Goal: Transaction & Acquisition: Book appointment/travel/reservation

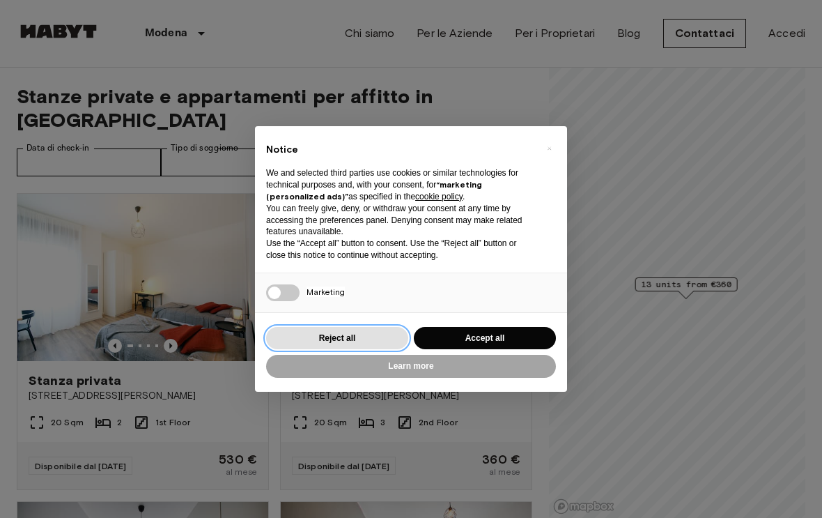
click at [339, 333] on button "Reject all" at bounding box center [337, 338] width 142 height 23
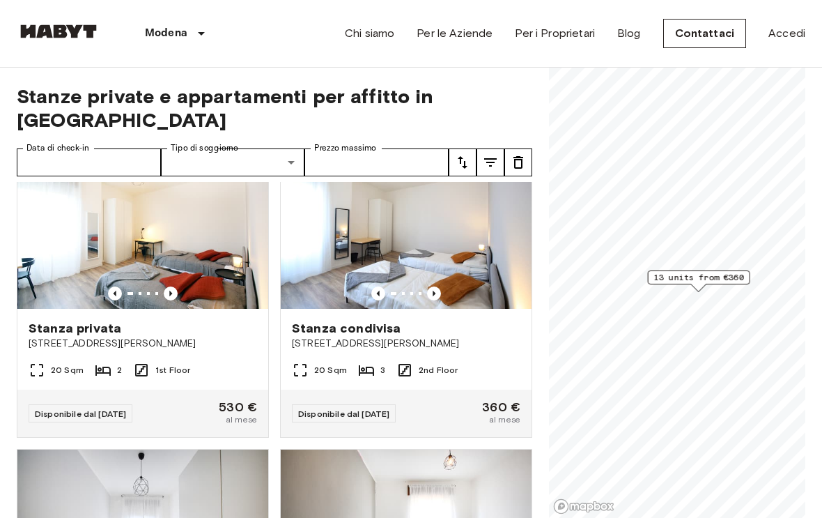
scroll to position [56, 0]
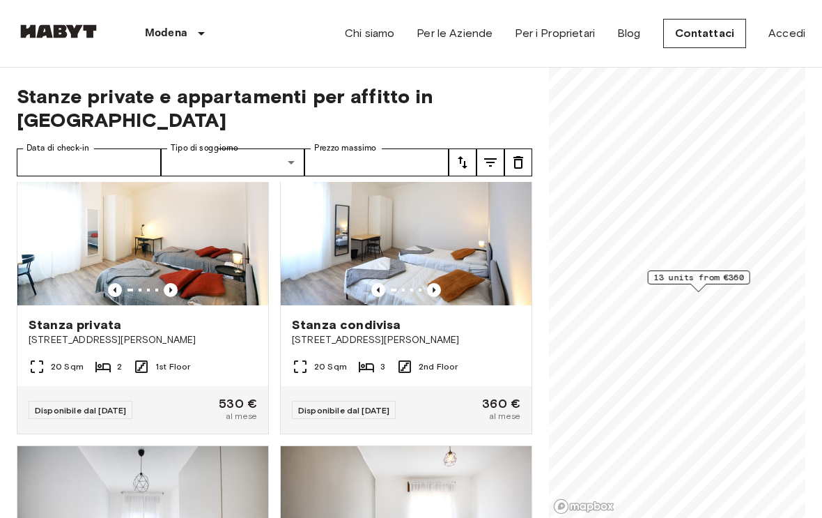
click at [352, 327] on div "Stanza condivisa Via Giuseppe Soli 9" at bounding box center [406, 331] width 251 height 53
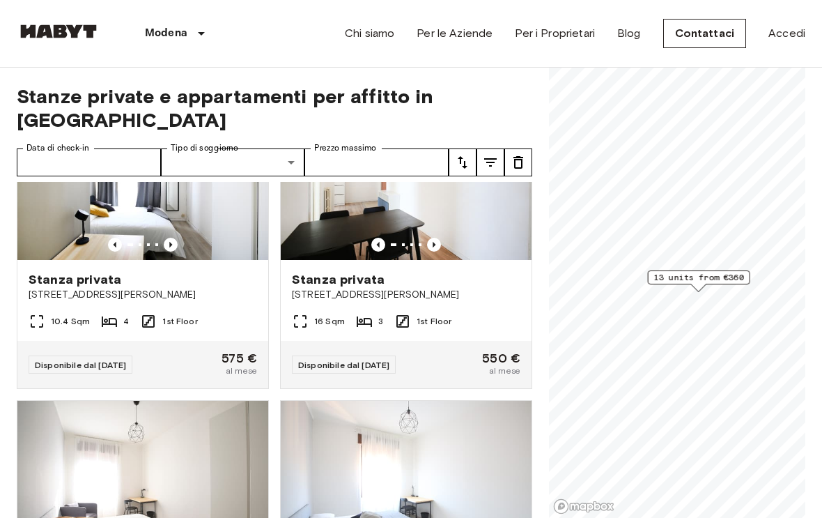
scroll to position [1335, 0]
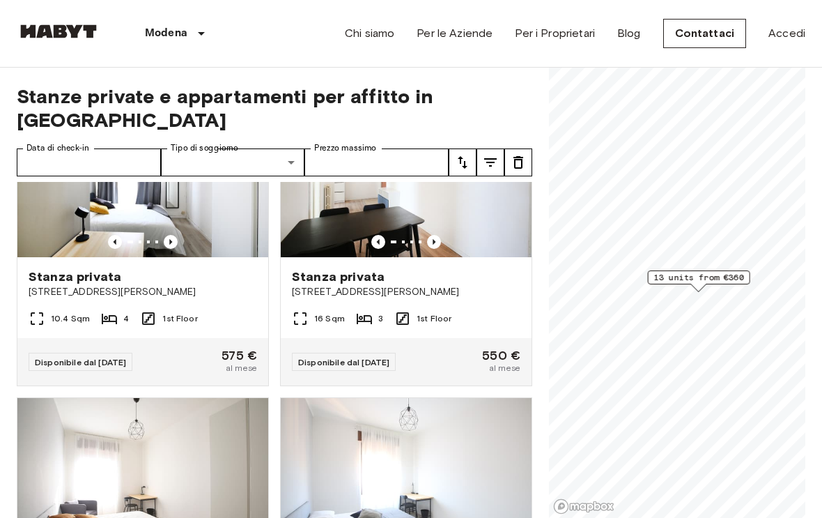
click at [699, 282] on span "13 units from €360" at bounding box center [699, 277] width 90 height 13
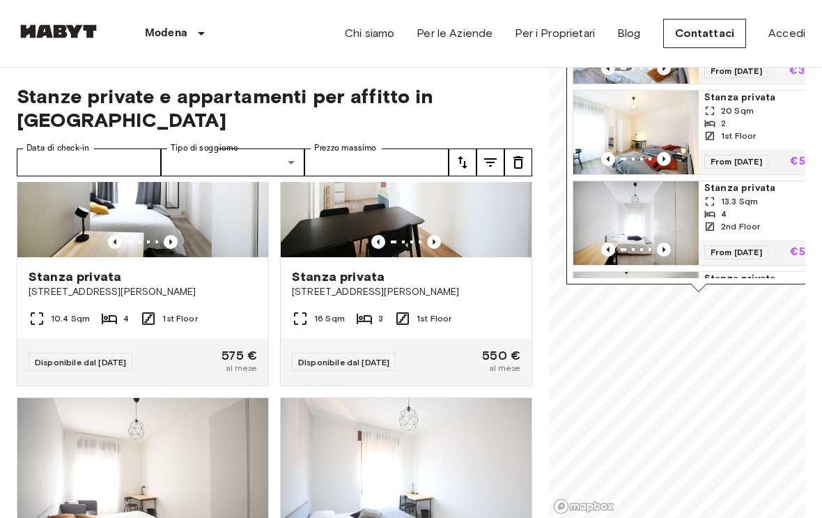
click at [646, 135] on img "Map marker" at bounding box center [635, 133] width 125 height 84
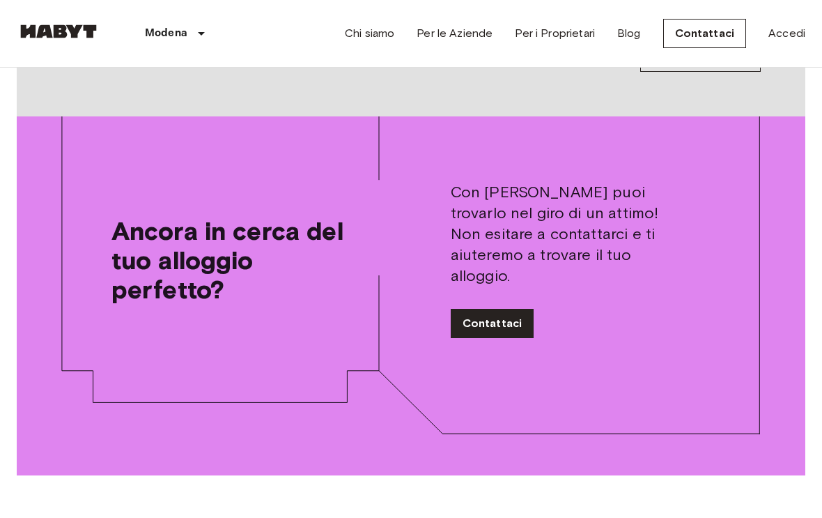
scroll to position [1612, 0]
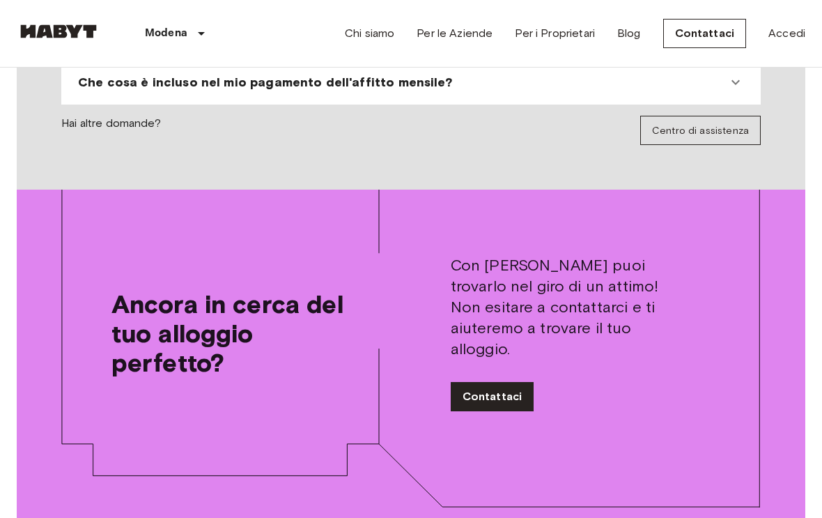
click at [497, 382] on link "Contattaci" at bounding box center [493, 396] width 84 height 29
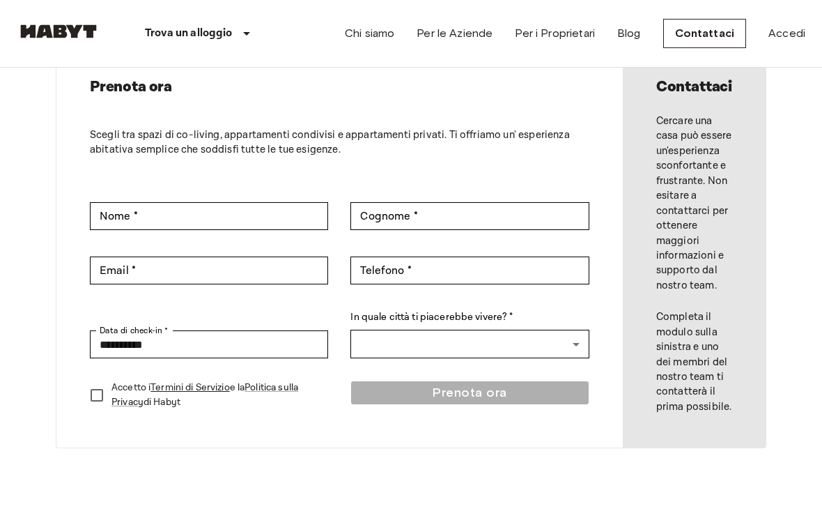
scroll to position [81, 0]
click at [584, 356] on body "**********" at bounding box center [411, 514] width 822 height 1191
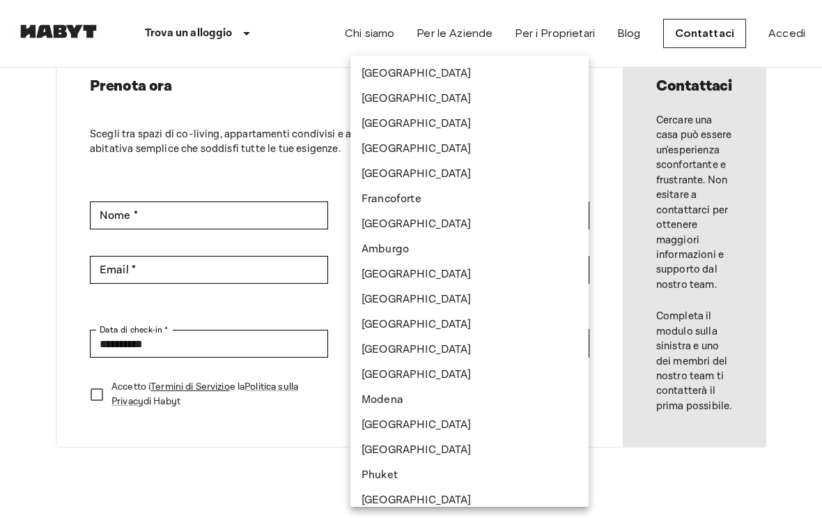
click at [50, 251] on div at bounding box center [411, 259] width 822 height 518
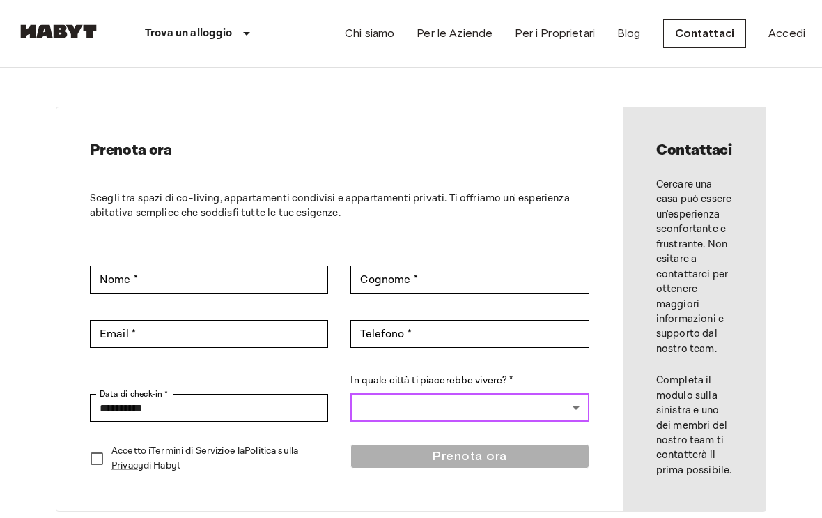
scroll to position [0, 0]
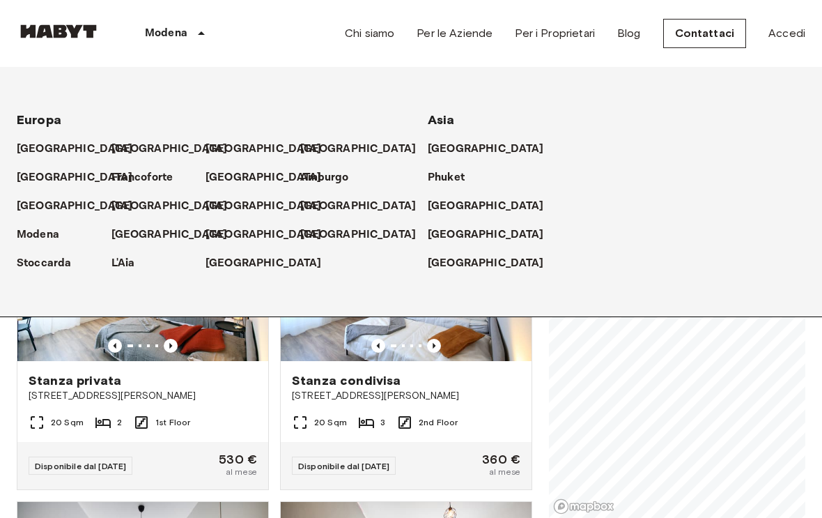
scroll to position [1612, 0]
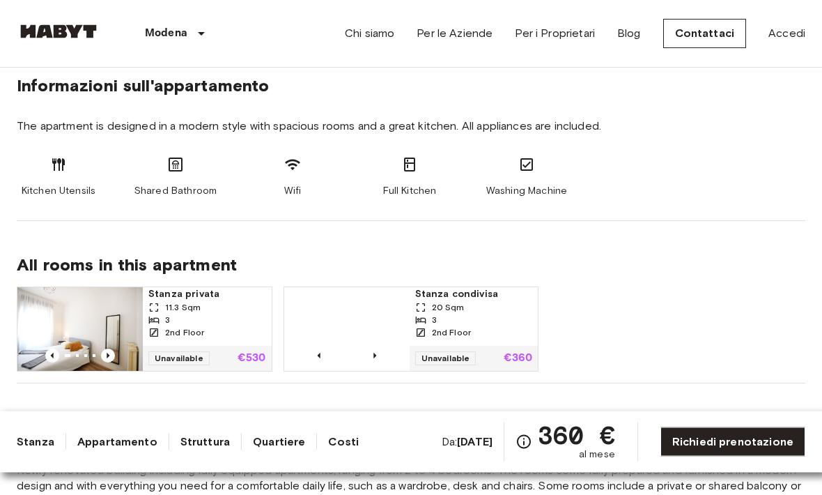
scroll to position [702, 0]
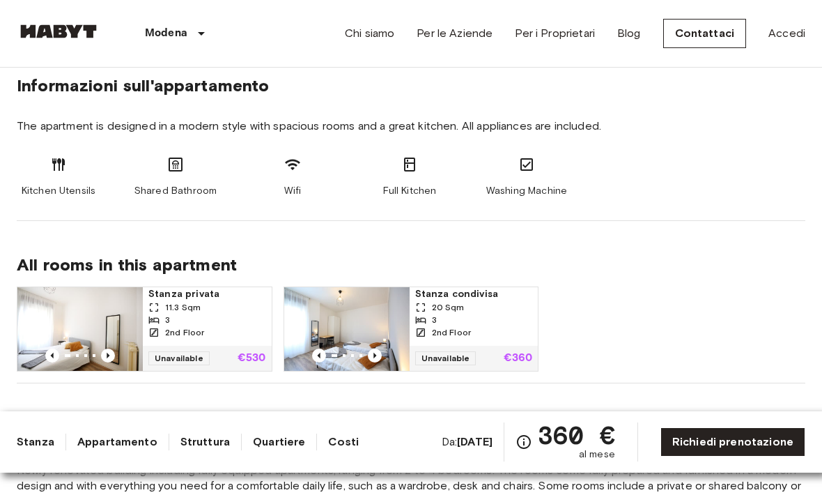
click at [172, 321] on div "3" at bounding box center [207, 319] width 118 height 13
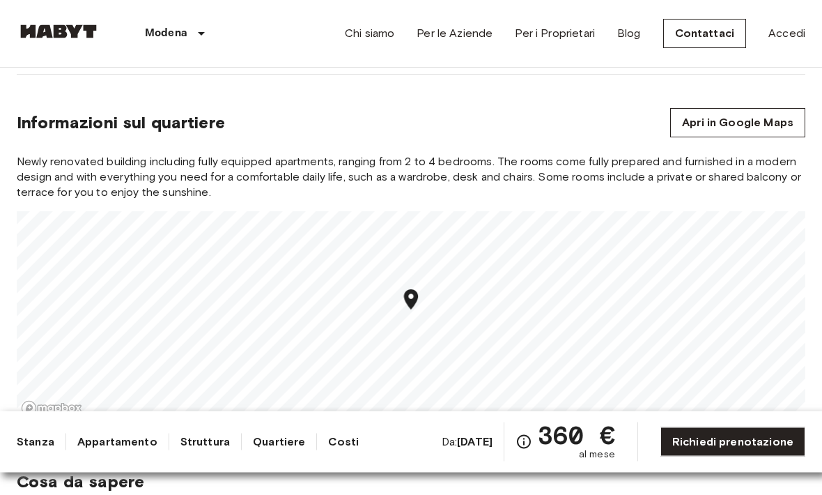
scroll to position [1011, 0]
click at [712, 21] on link "Contattaci" at bounding box center [705, 33] width 84 height 29
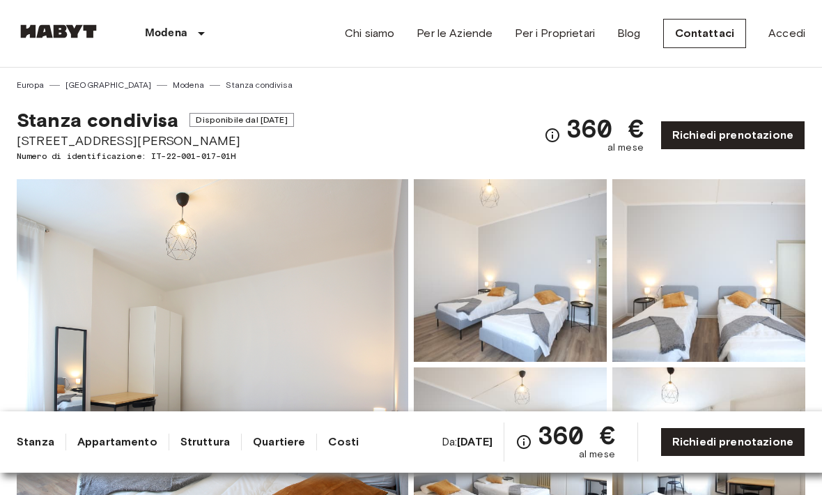
scroll to position [1057, 0]
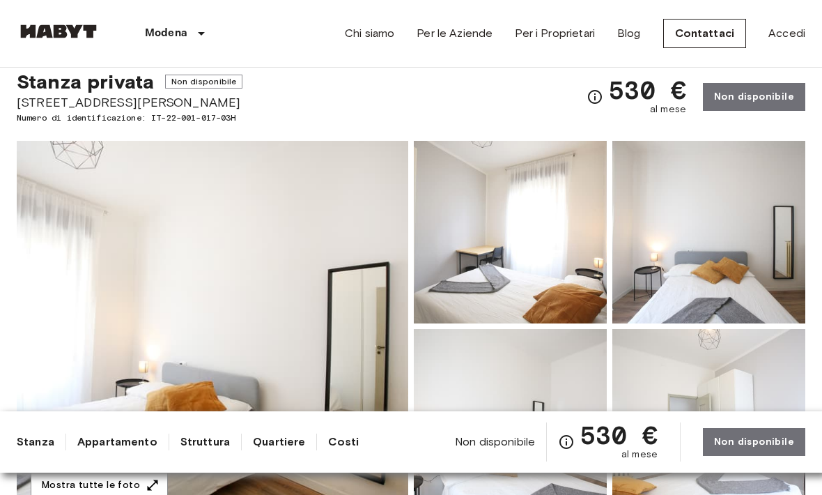
scroll to position [42, 0]
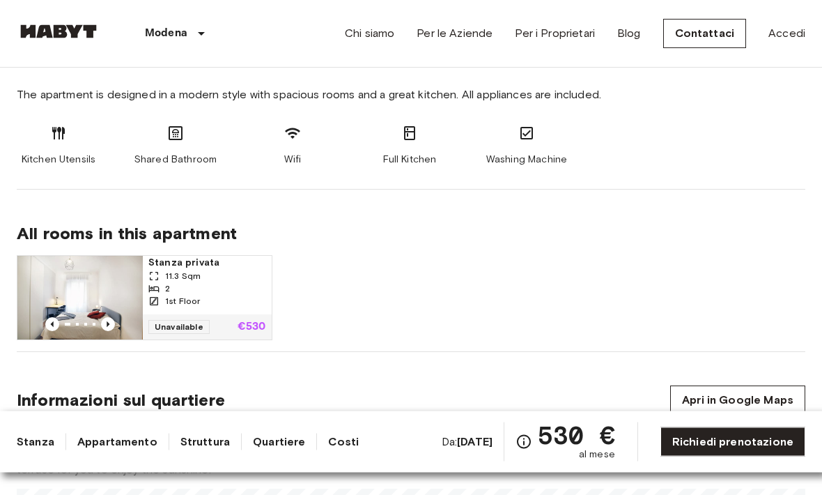
scroll to position [734, 0]
click at [95, 300] on img at bounding box center [79, 298] width 125 height 84
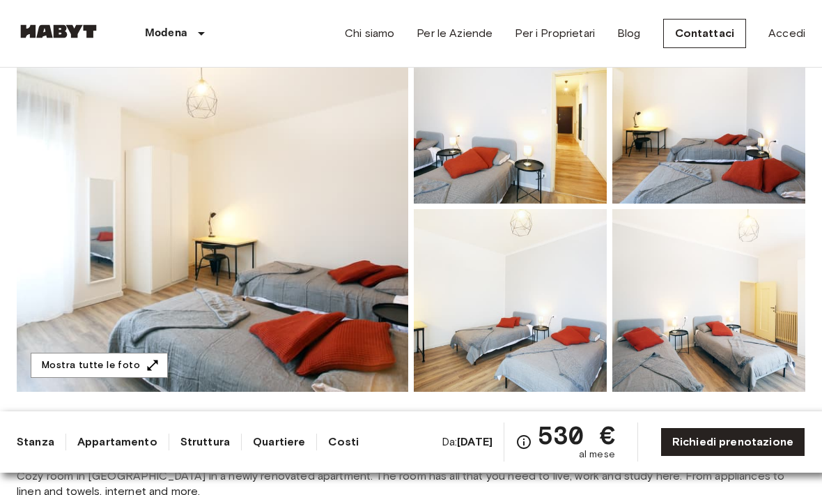
scroll to position [93, 0]
